Goal: Task Accomplishment & Management: Complete application form

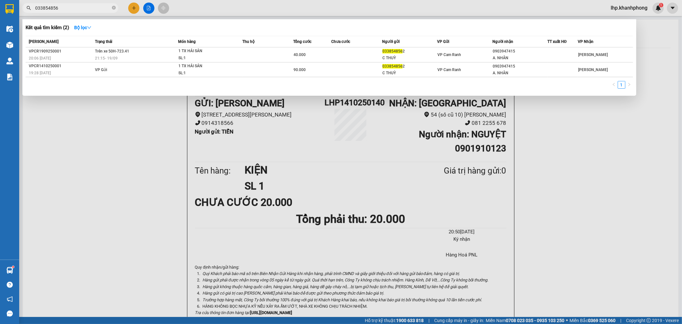
type input "0338548562"
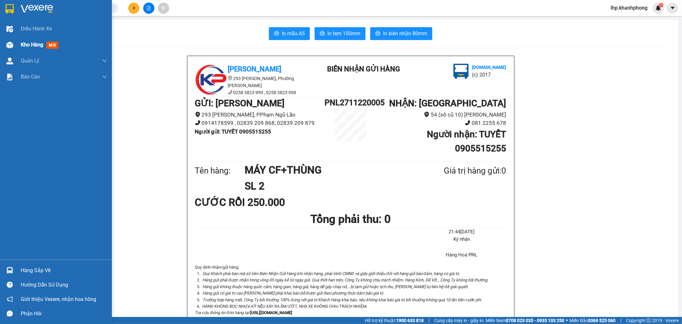
click at [32, 39] on div "Kho hàng mới" at bounding box center [64, 45] width 86 height 16
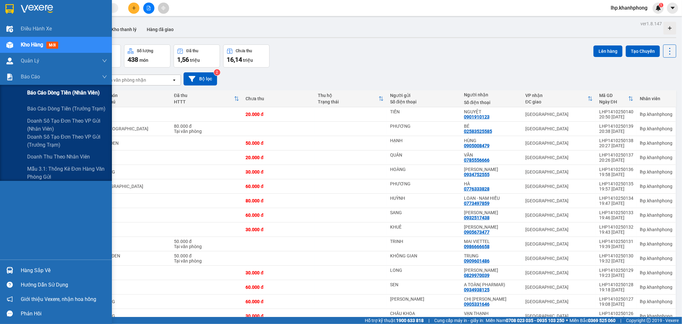
click at [36, 91] on span "Báo cáo dòng tiền (nhân viên)" at bounding box center [63, 93] width 73 height 8
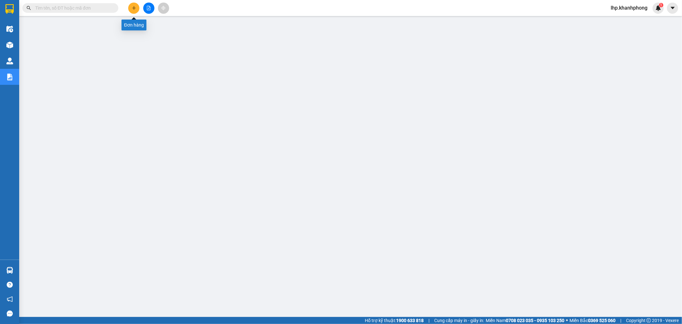
click at [135, 11] on button at bounding box center [133, 8] width 11 height 11
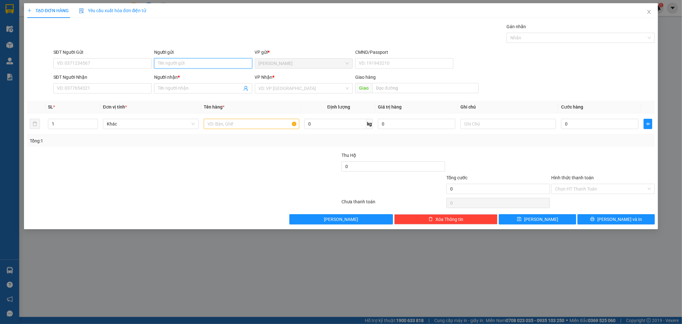
click at [184, 61] on input "Người gửi" at bounding box center [203, 63] width 98 height 10
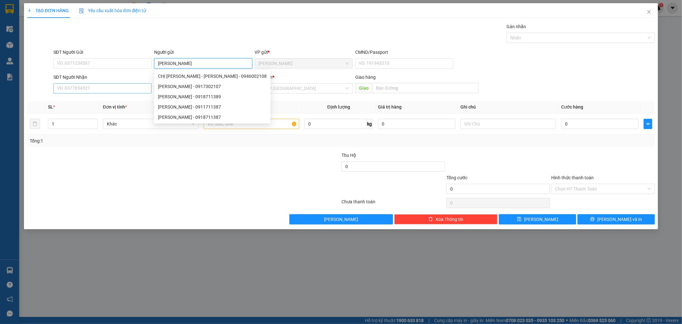
type input "MUÔN PHƯƠNG"
click at [126, 88] on input "SĐT Người Nhận" at bounding box center [102, 88] width 98 height 10
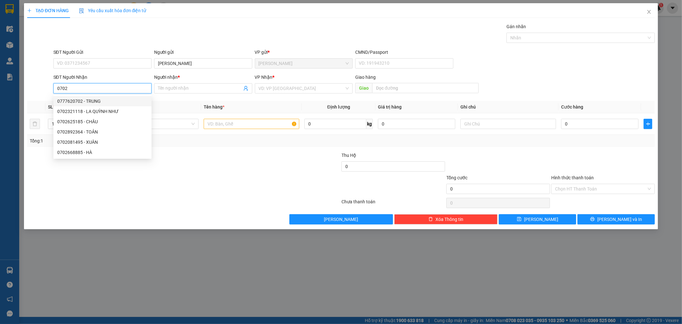
click at [119, 98] on div "0777620702 - TRUNG" at bounding box center [102, 101] width 91 height 7
type input "0777620702"
type input "TRUNG"
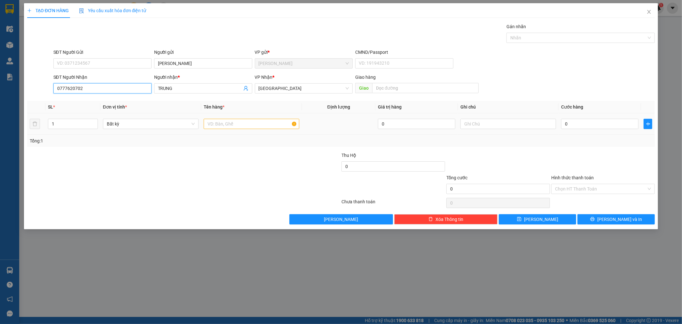
type input "0777620702"
click at [261, 119] on input "text" at bounding box center [252, 124] width 96 height 10
type input "KIỆN"
click at [588, 127] on input "0" at bounding box center [600, 124] width 77 height 10
type input "4"
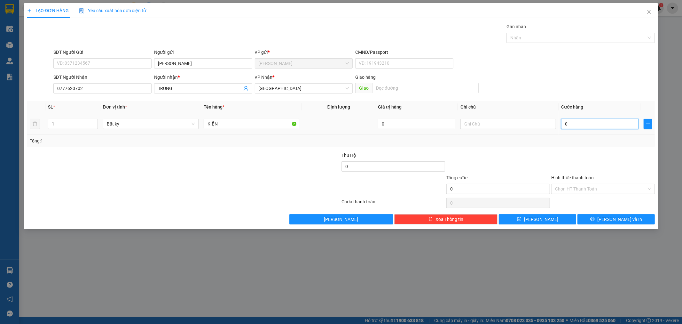
type input "4"
type input "40"
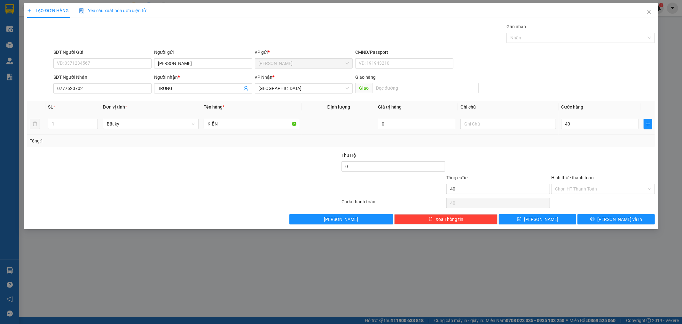
type input "40.000"
drag, startPoint x: 581, startPoint y: 141, endPoint x: 625, endPoint y: 182, distance: 60.5
click at [581, 141] on div "Tổng: 1" at bounding box center [341, 140] width 623 height 7
click at [625, 186] on input "Hình thức thanh toán" at bounding box center [601, 189] width 92 height 10
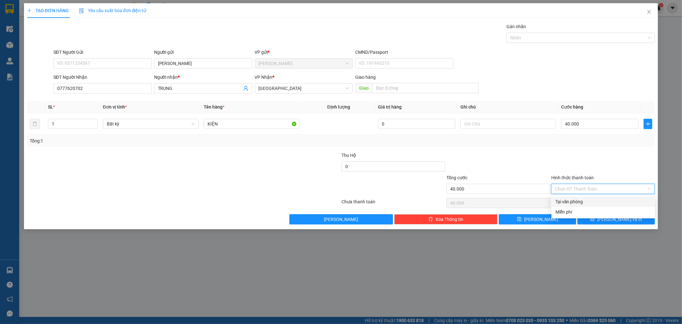
click at [613, 200] on div "Tại văn phòng" at bounding box center [604, 201] width 96 height 7
type input "0"
click at [616, 220] on span "Lưu và In" at bounding box center [620, 219] width 45 height 7
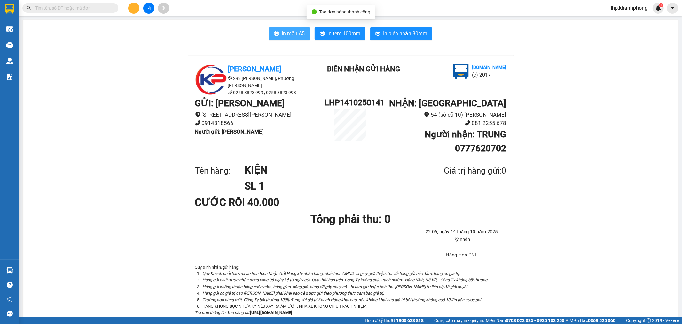
click at [295, 33] on span "In mẫu A5" at bounding box center [293, 33] width 23 height 8
